Goal: Book appointment/travel/reservation

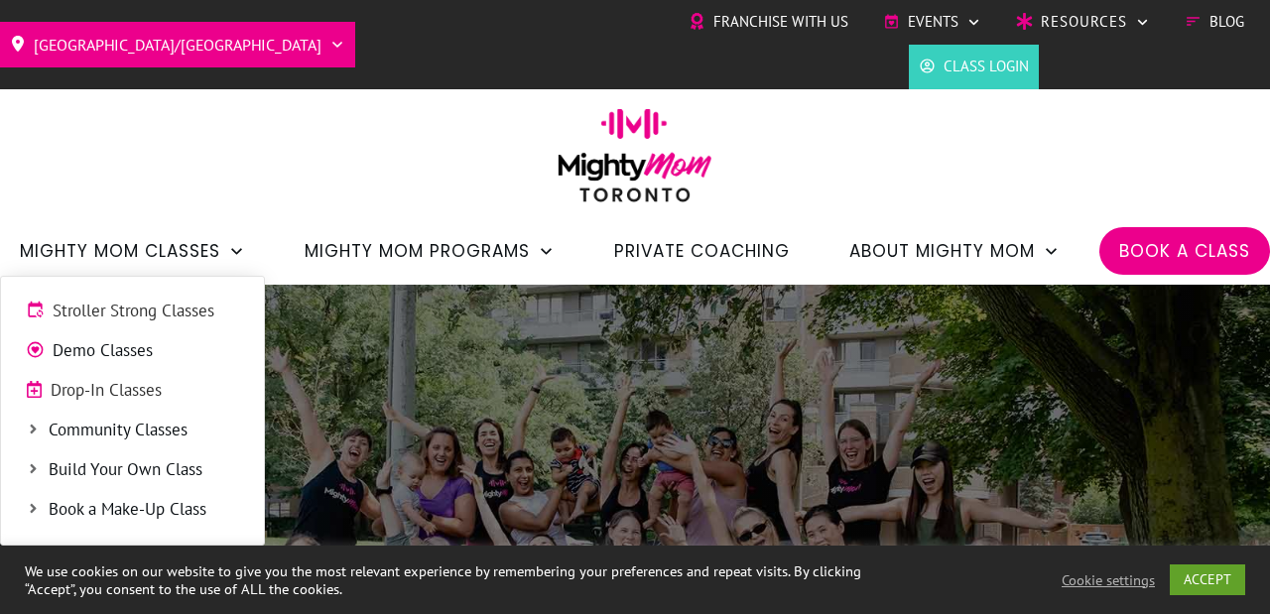
click at [218, 318] on span "Stroller Strong Classes" at bounding box center [146, 312] width 187 height 26
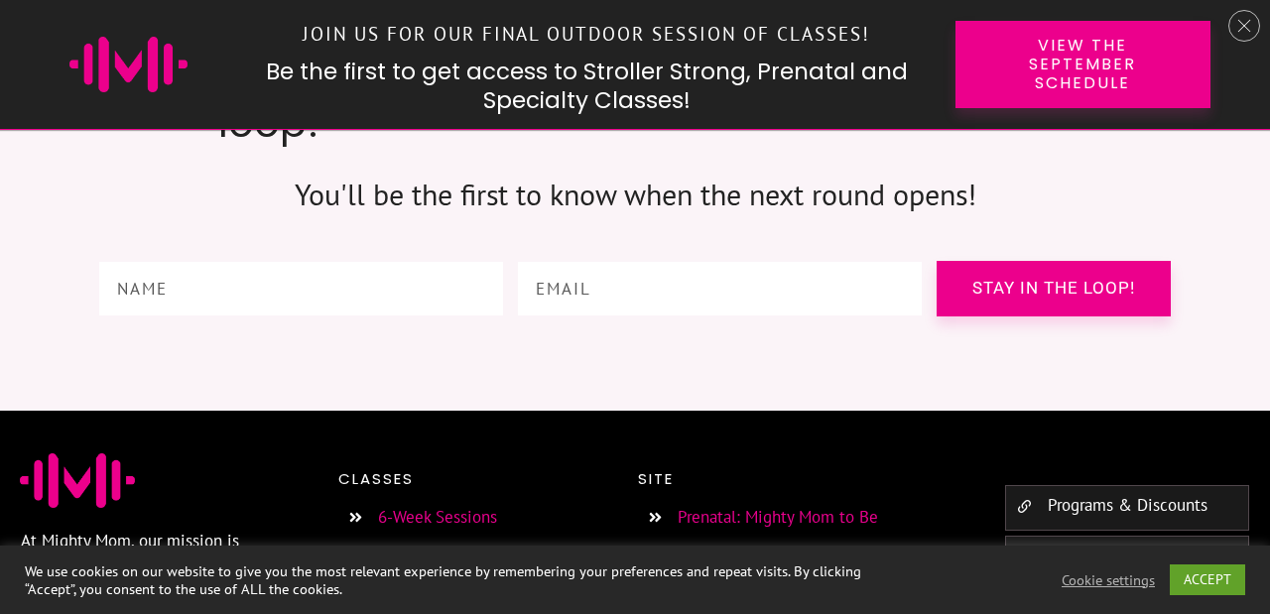
scroll to position [7626, 0]
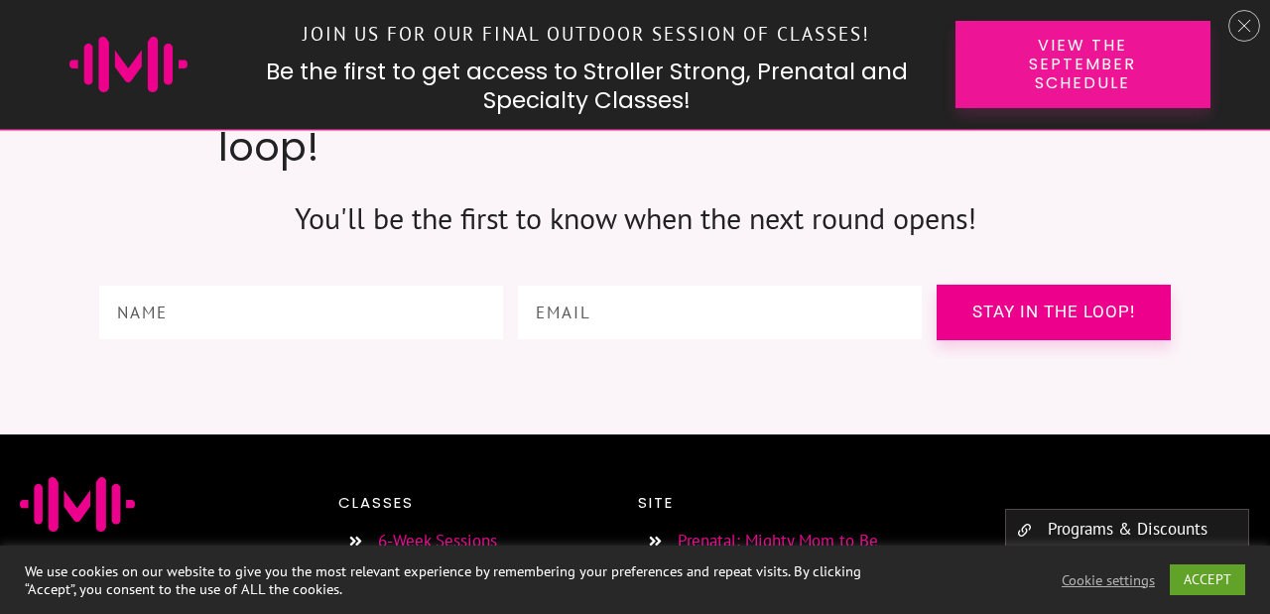
click at [1015, 81] on span "View the September Schedule" at bounding box center [1083, 65] width 186 height 58
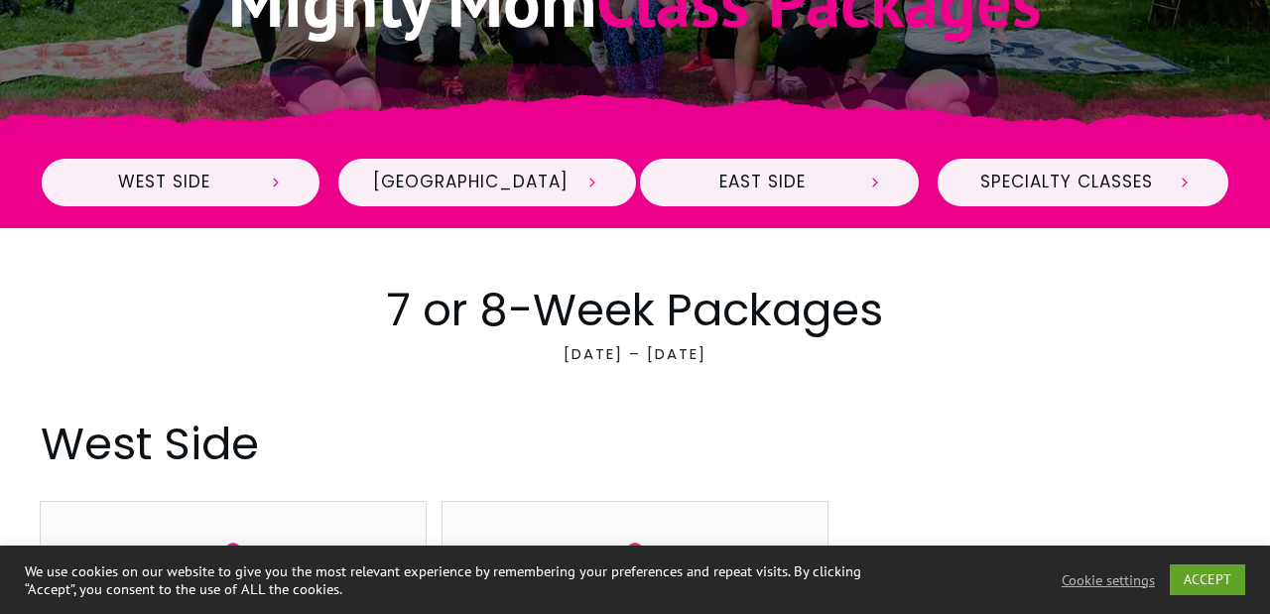
scroll to position [658, 0]
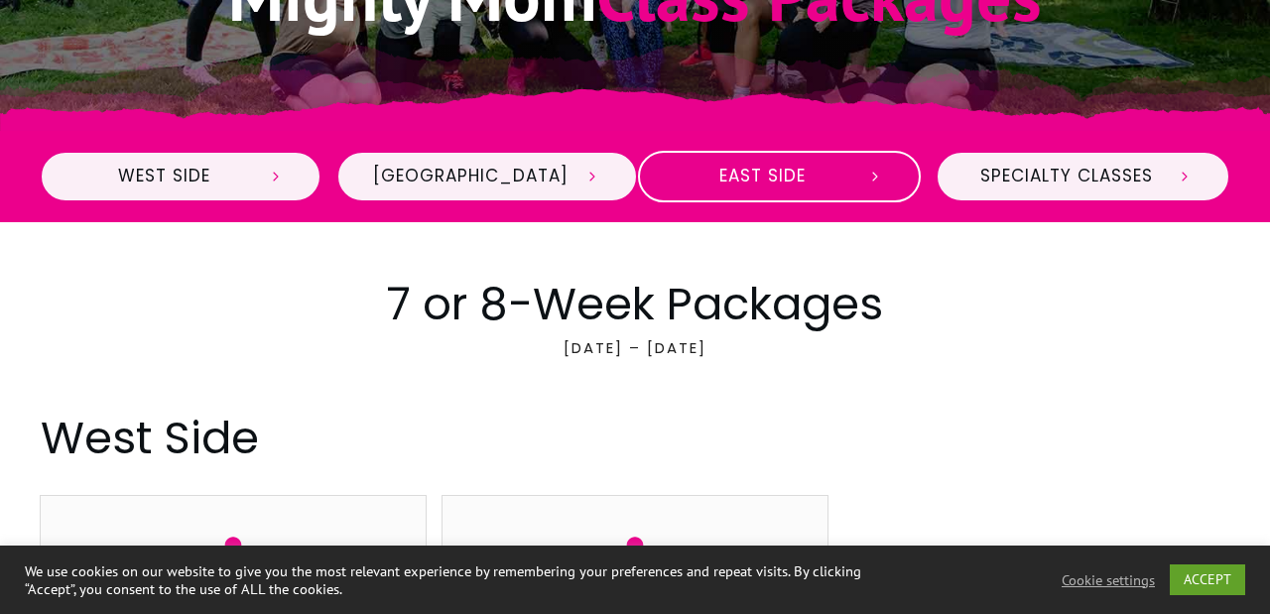
click at [782, 188] on span "East Side" at bounding box center [763, 177] width 177 height 22
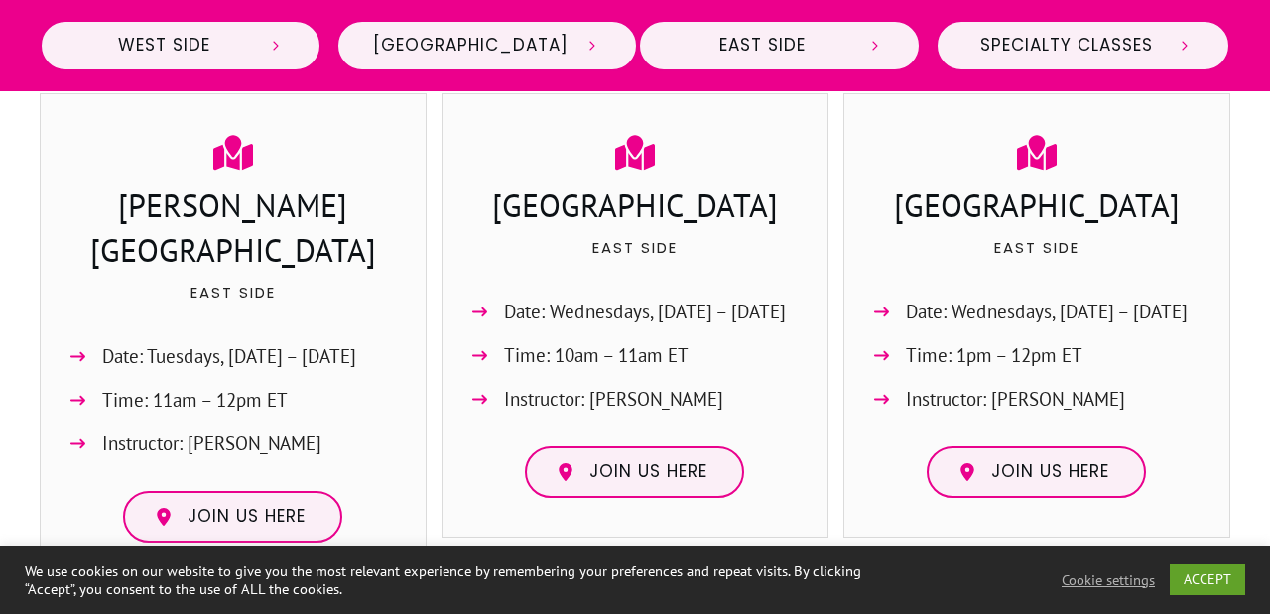
scroll to position [2363, 0]
